Goal: Transaction & Acquisition: Purchase product/service

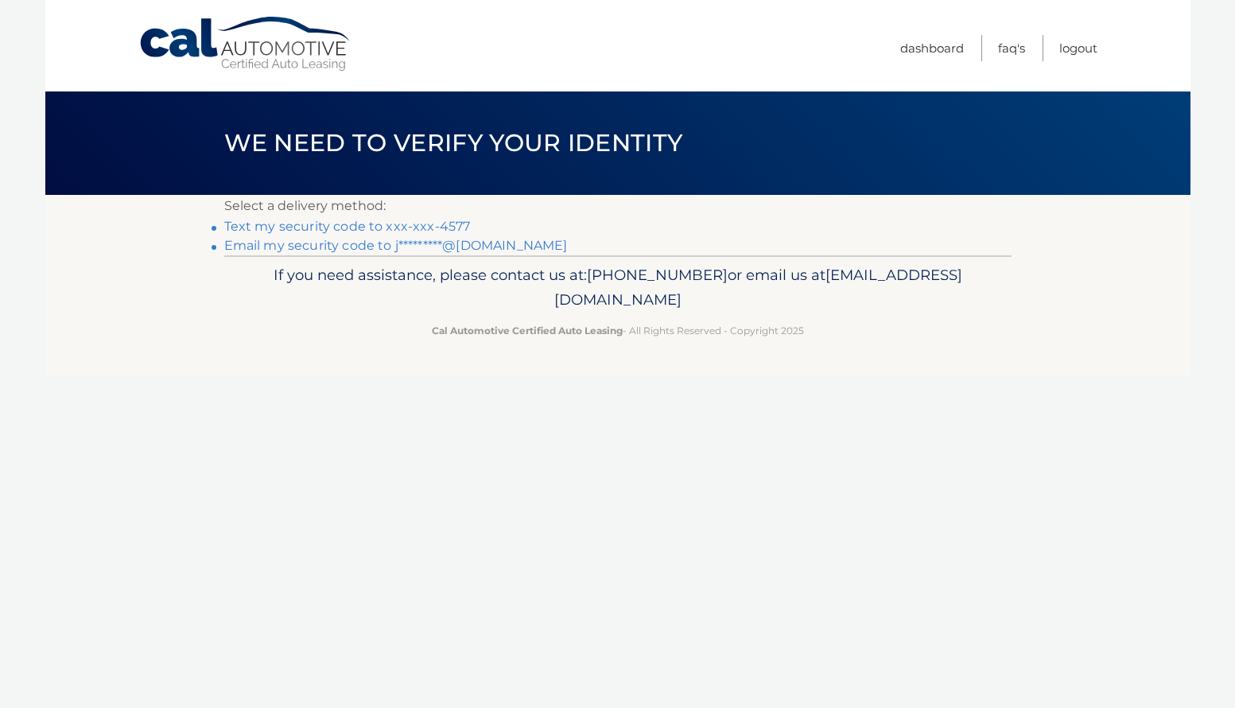
click at [320, 246] on link "Email my security code to j*********@[DOMAIN_NAME]" at bounding box center [395, 245] width 343 height 15
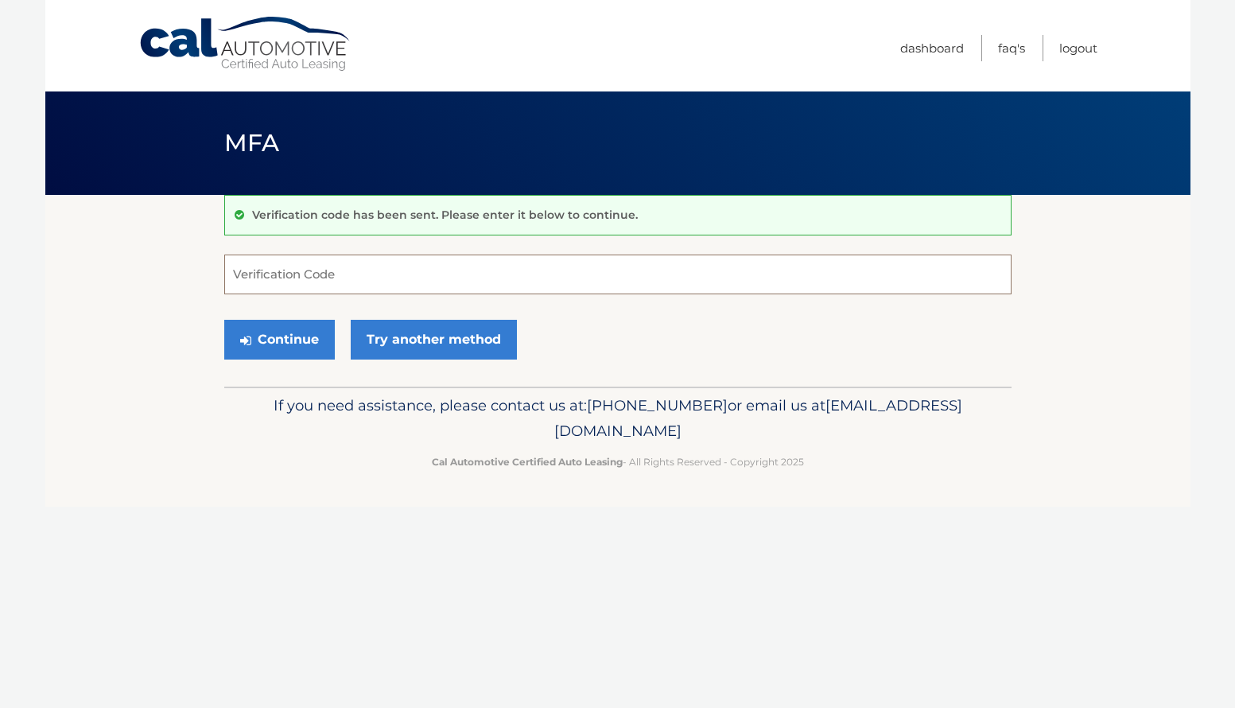
click at [347, 272] on input "Verification Code" at bounding box center [617, 274] width 787 height 40
type input "937237"
click at [292, 339] on button "Continue" at bounding box center [279, 340] width 111 height 40
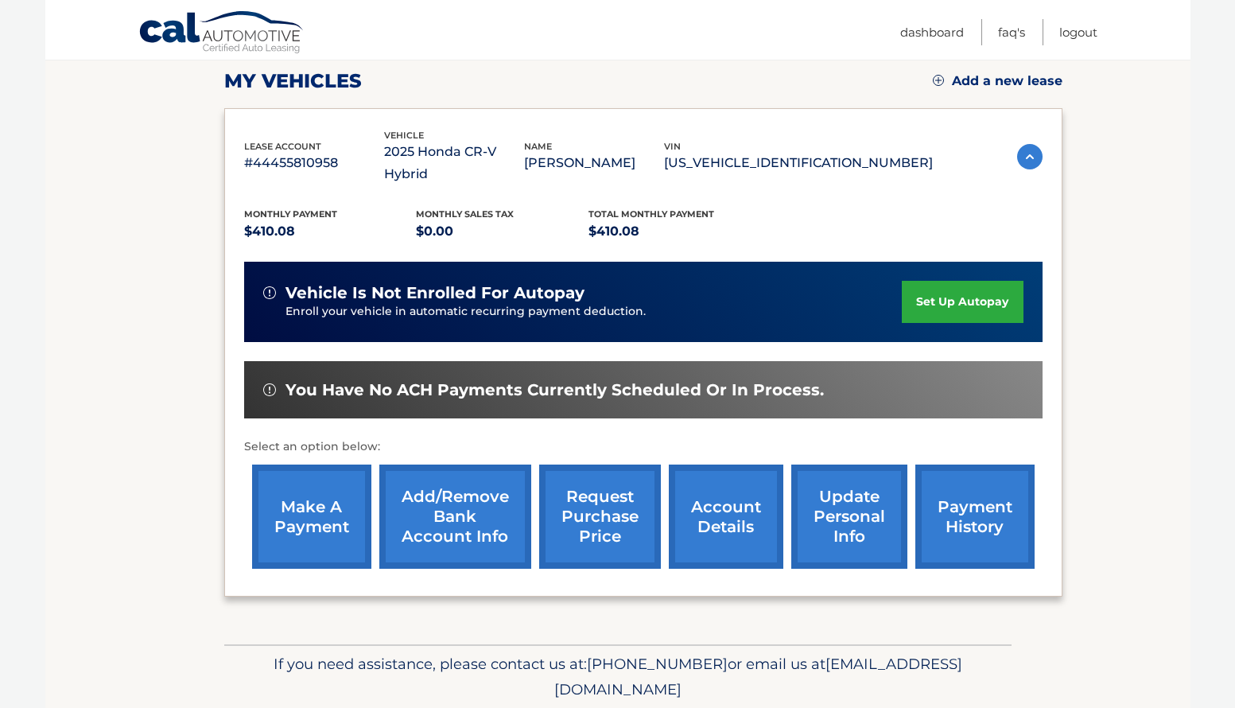
scroll to position [256, 0]
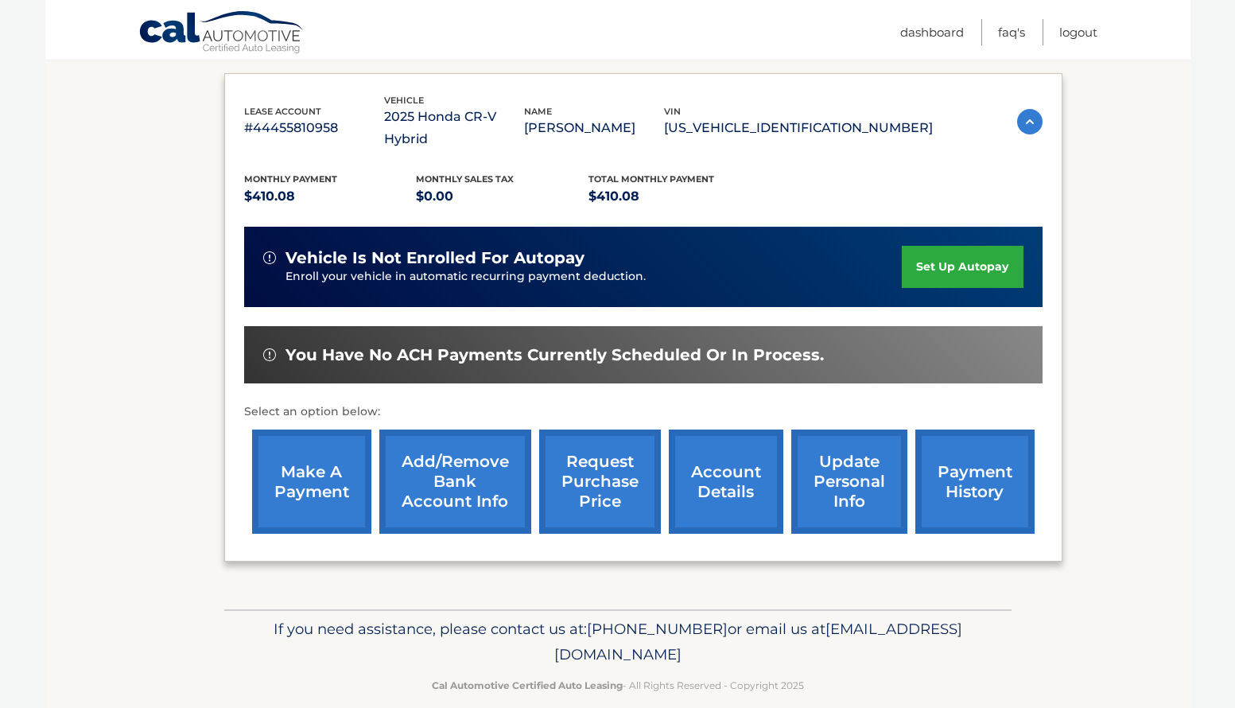
click at [312, 456] on link "make a payment" at bounding box center [311, 481] width 119 height 104
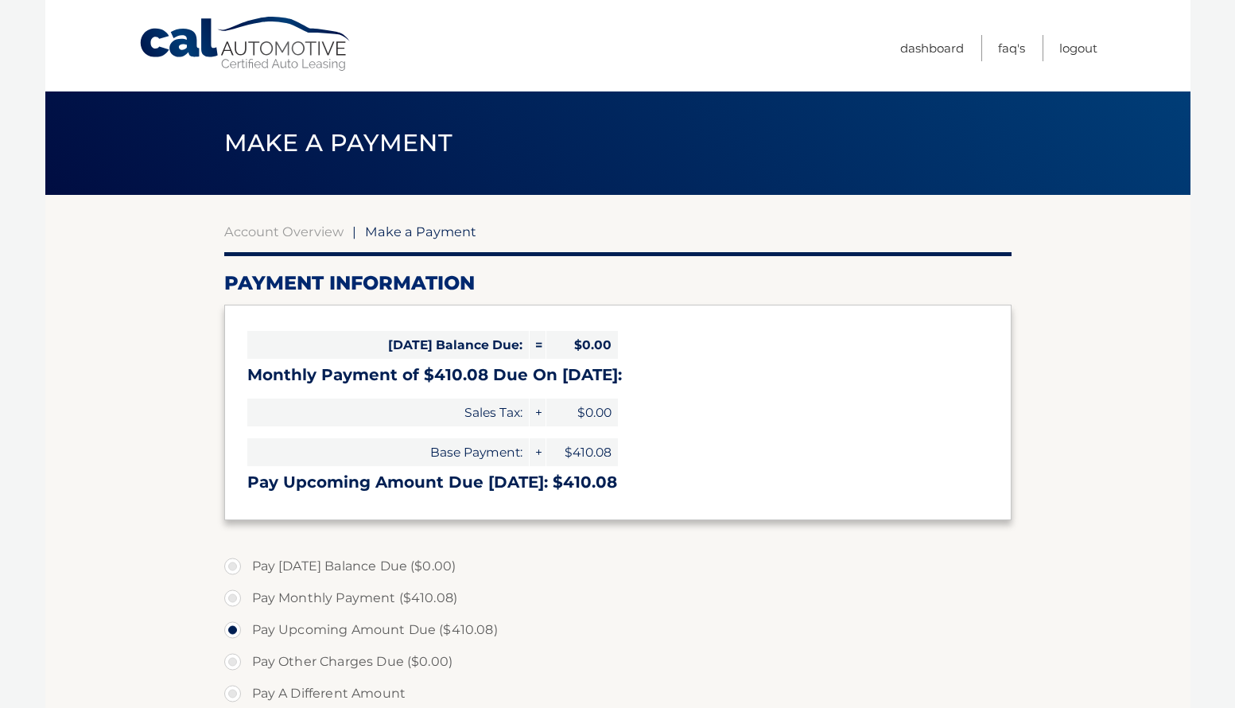
select select "OGVkYTFlYzQtMzFiYS00ZTdkLTk1M2YtOTgyZTcxZTI5Nzdl"
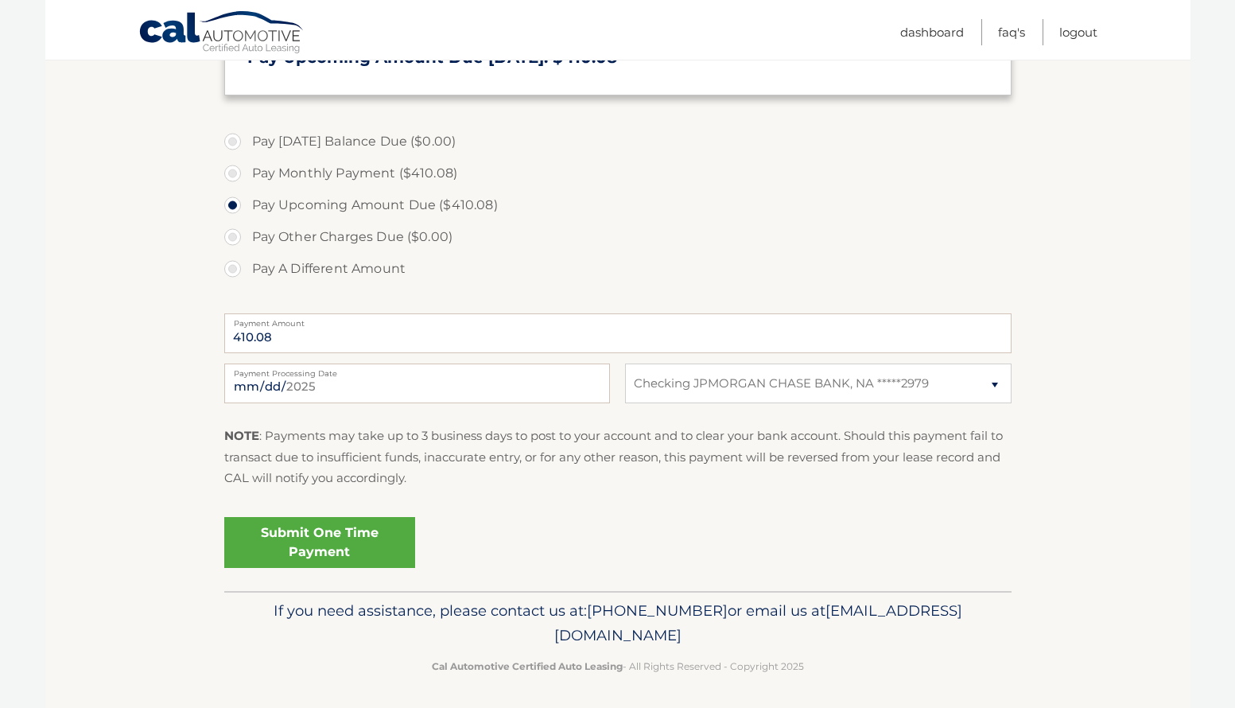
scroll to position [429, 0]
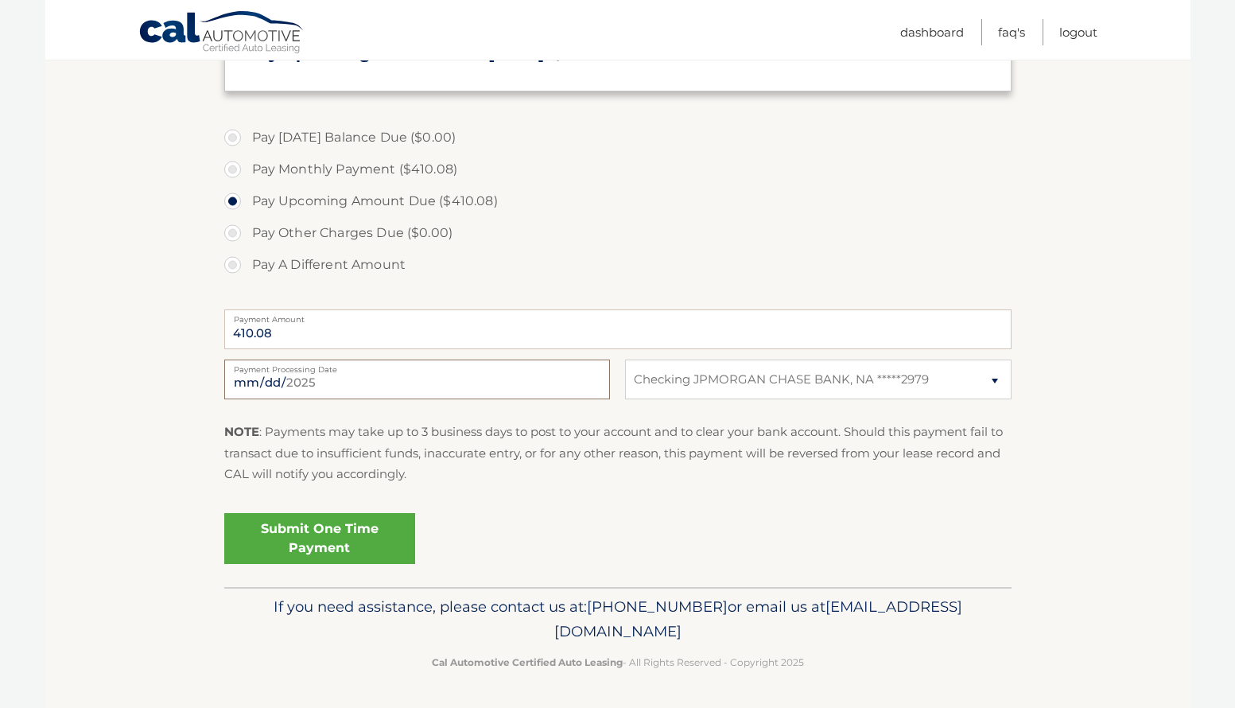
click at [362, 383] on input "[DATE]" at bounding box center [417, 379] width 386 height 40
click at [265, 384] on input "[DATE]" at bounding box center [417, 379] width 386 height 40
click at [266, 384] on input "[DATE]" at bounding box center [417, 379] width 386 height 40
type input "[DATE]"
click at [308, 539] on link "Submit One Time Payment" at bounding box center [319, 538] width 191 height 51
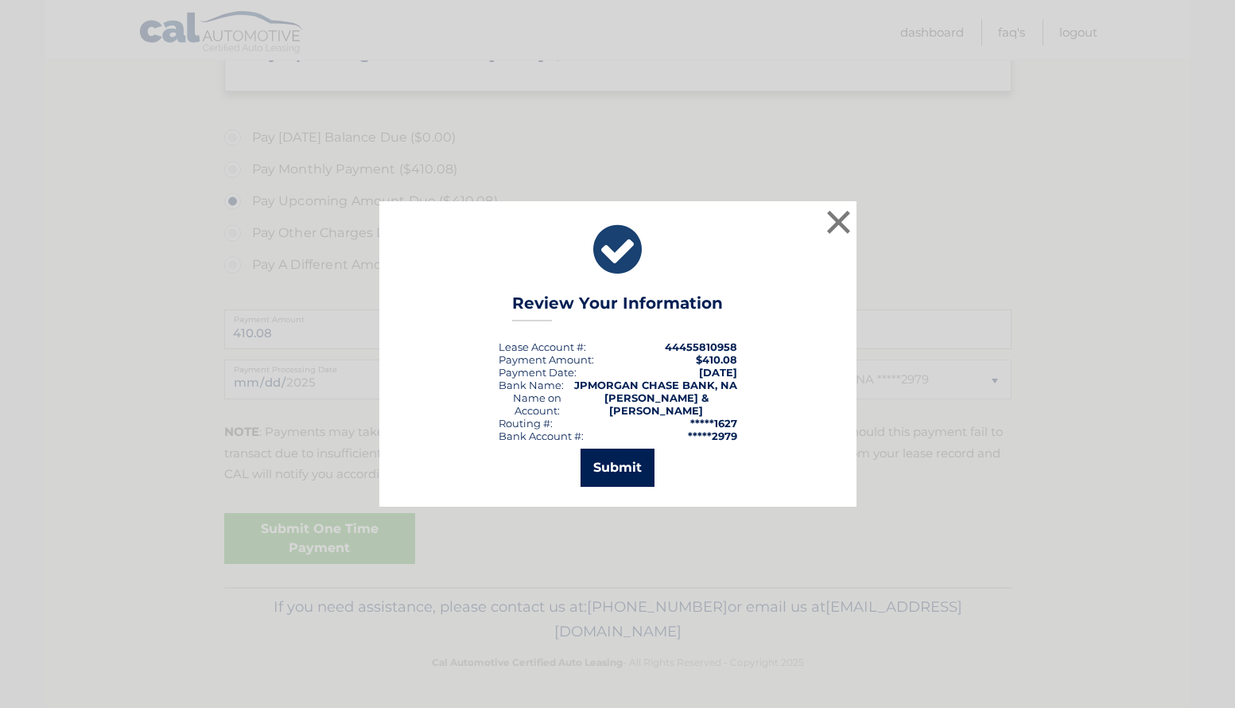
click at [625, 464] on button "Submit" at bounding box center [617, 467] width 74 height 38
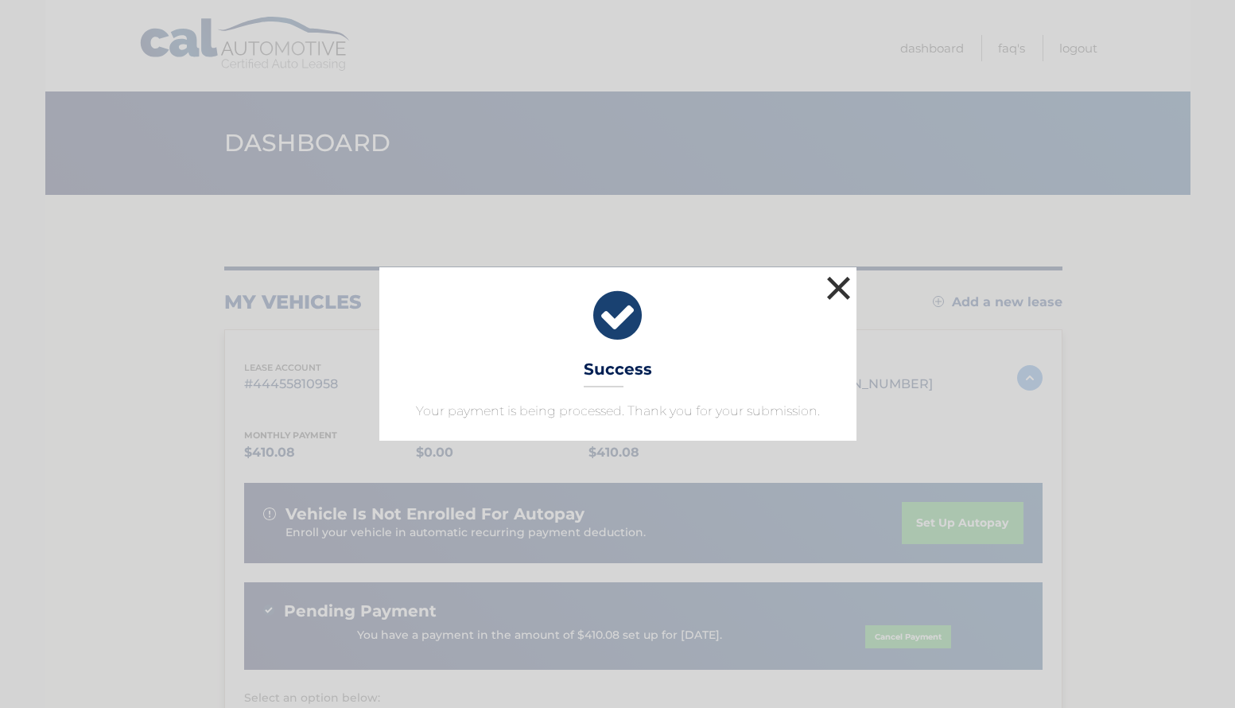
click at [840, 289] on button "×" at bounding box center [839, 288] width 32 height 32
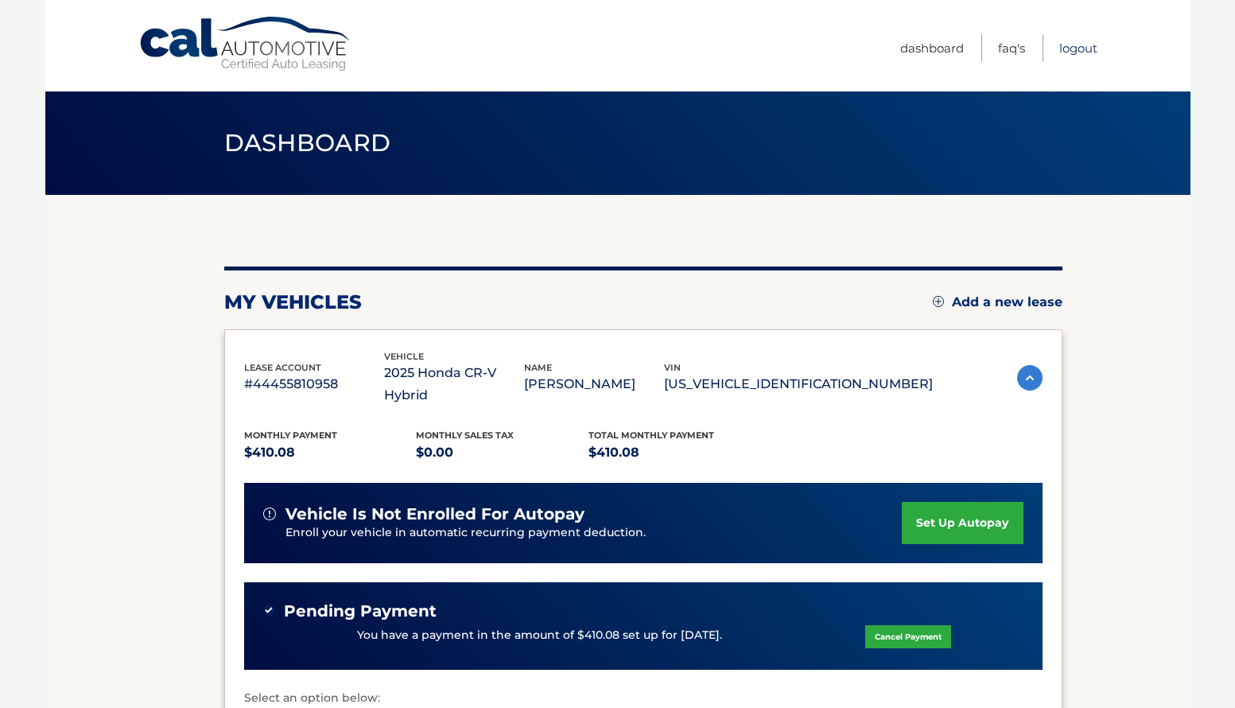
click at [1075, 49] on link "Logout" at bounding box center [1078, 48] width 38 height 26
